Goal: Task Accomplishment & Management: Use online tool/utility

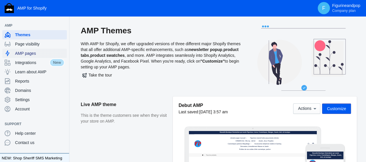
click at [26, 51] on span "AMP pages" at bounding box center [39, 53] width 49 height 6
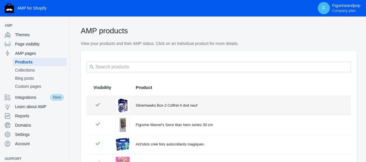
click at [173, 104] on div "Silverhawks Box 2 Coffret 4 dvd neuf" at bounding box center [240, 105] width 208 height 6
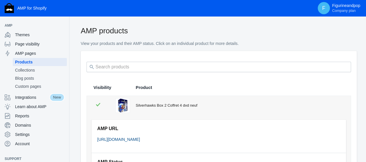
click at [140, 137] on link "[URL][DOMAIN_NAME]" at bounding box center [118, 139] width 43 height 5
